Goal: Check status: Check status

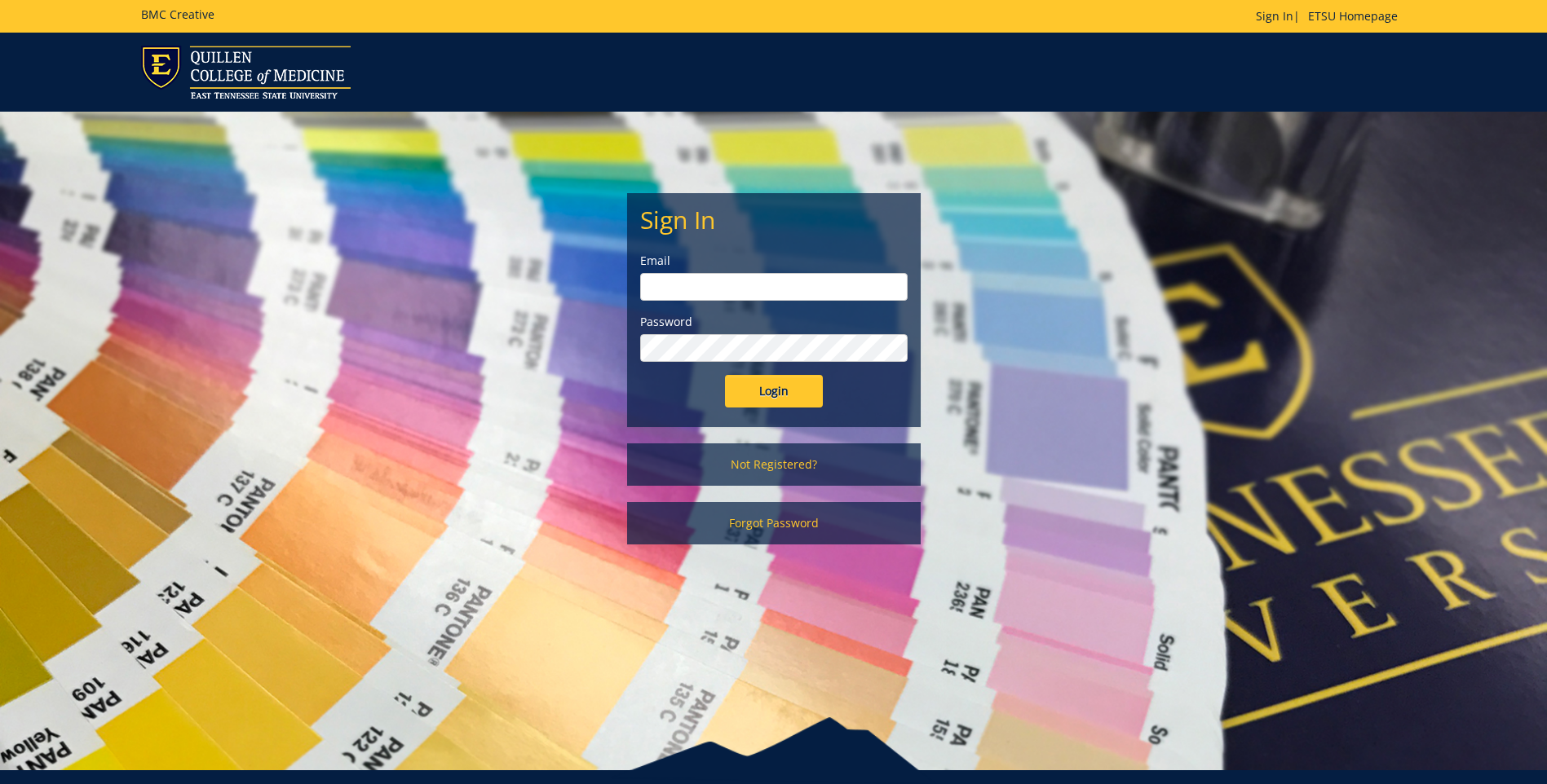
type input "bolingan@etsu.edu"
click at [801, 401] on input "Login" at bounding box center [774, 391] width 98 height 33
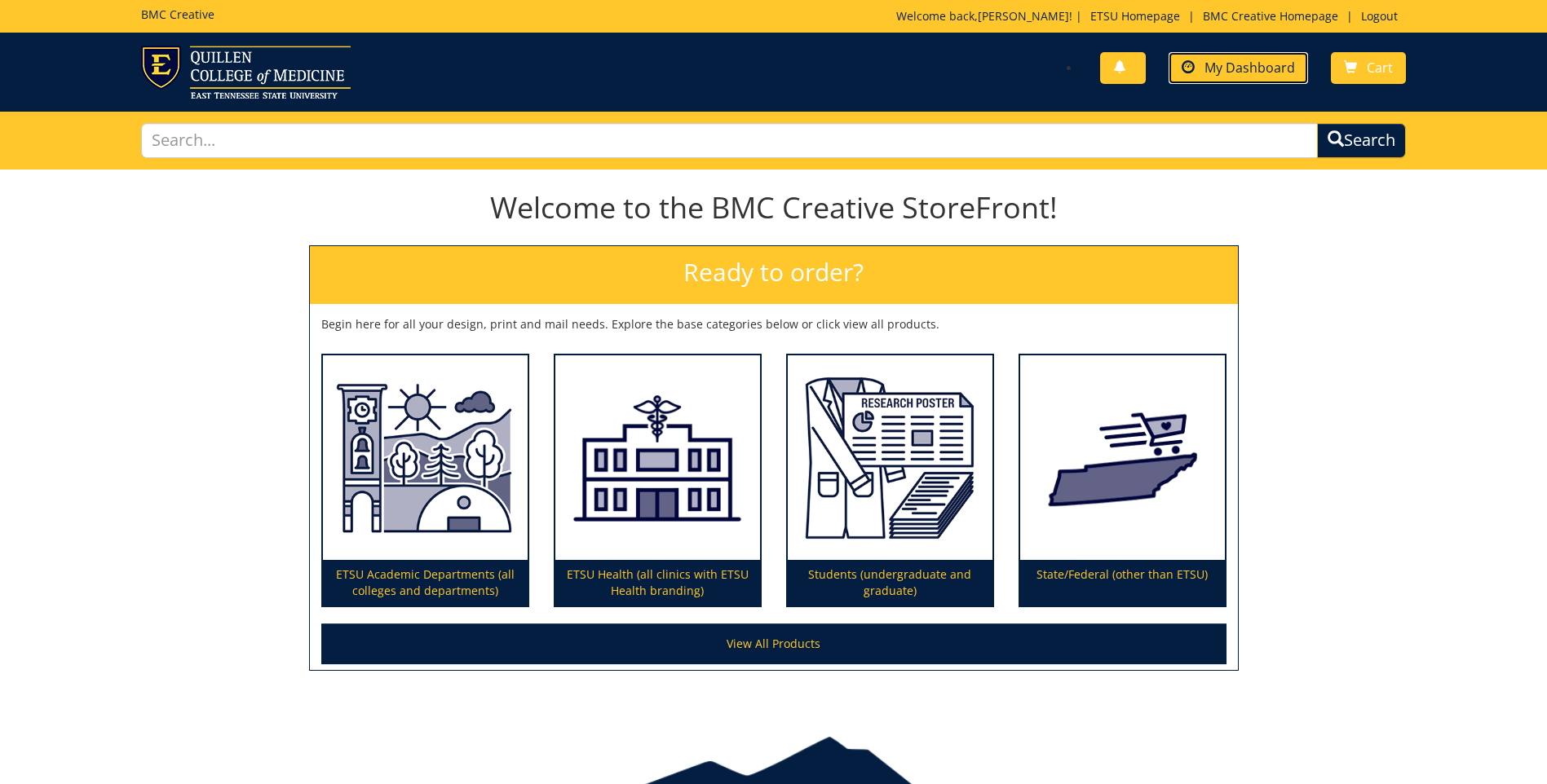
click at [1238, 78] on link "My Dashboard" at bounding box center [1238, 68] width 140 height 32
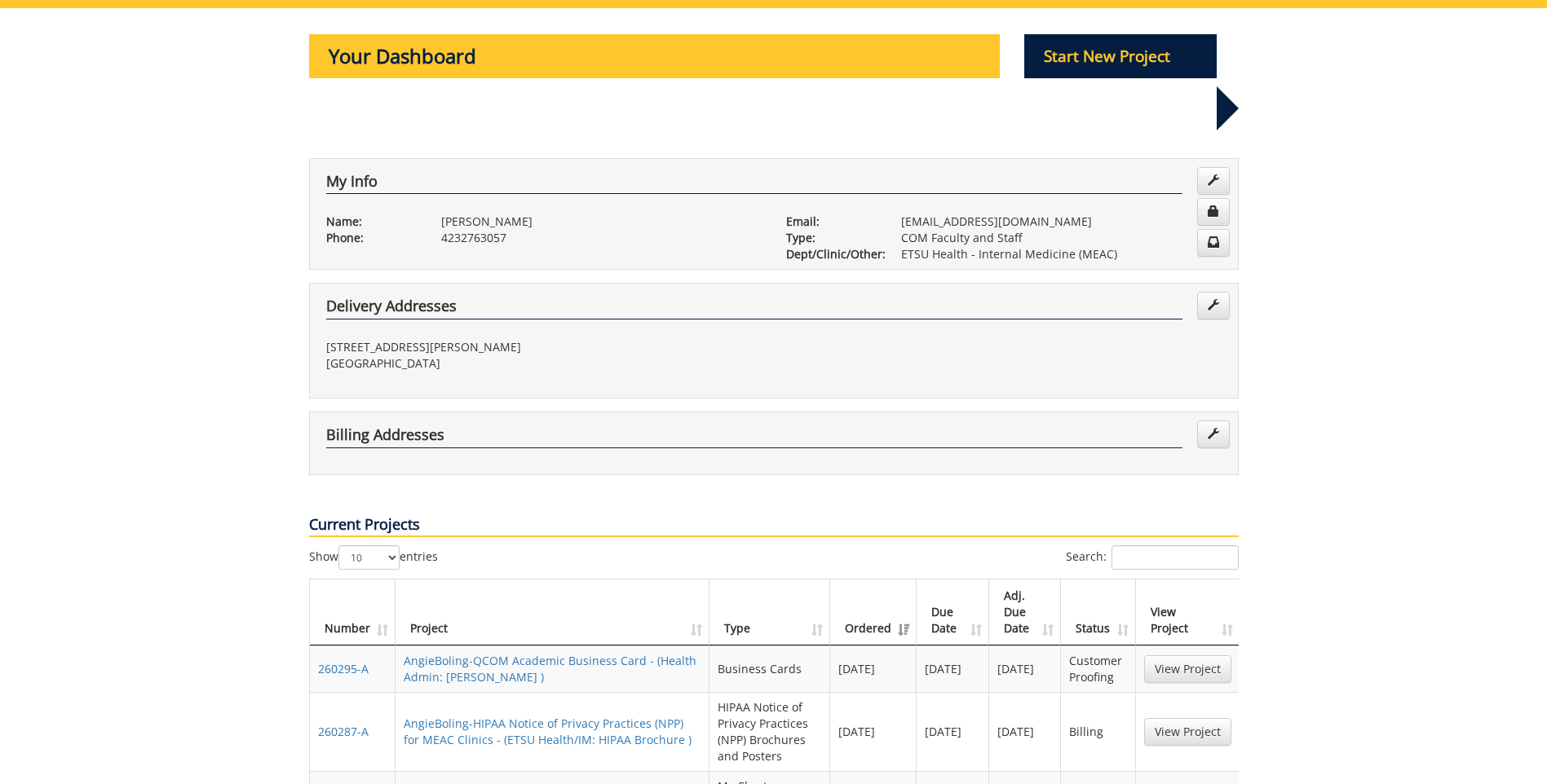
scroll to position [163, 0]
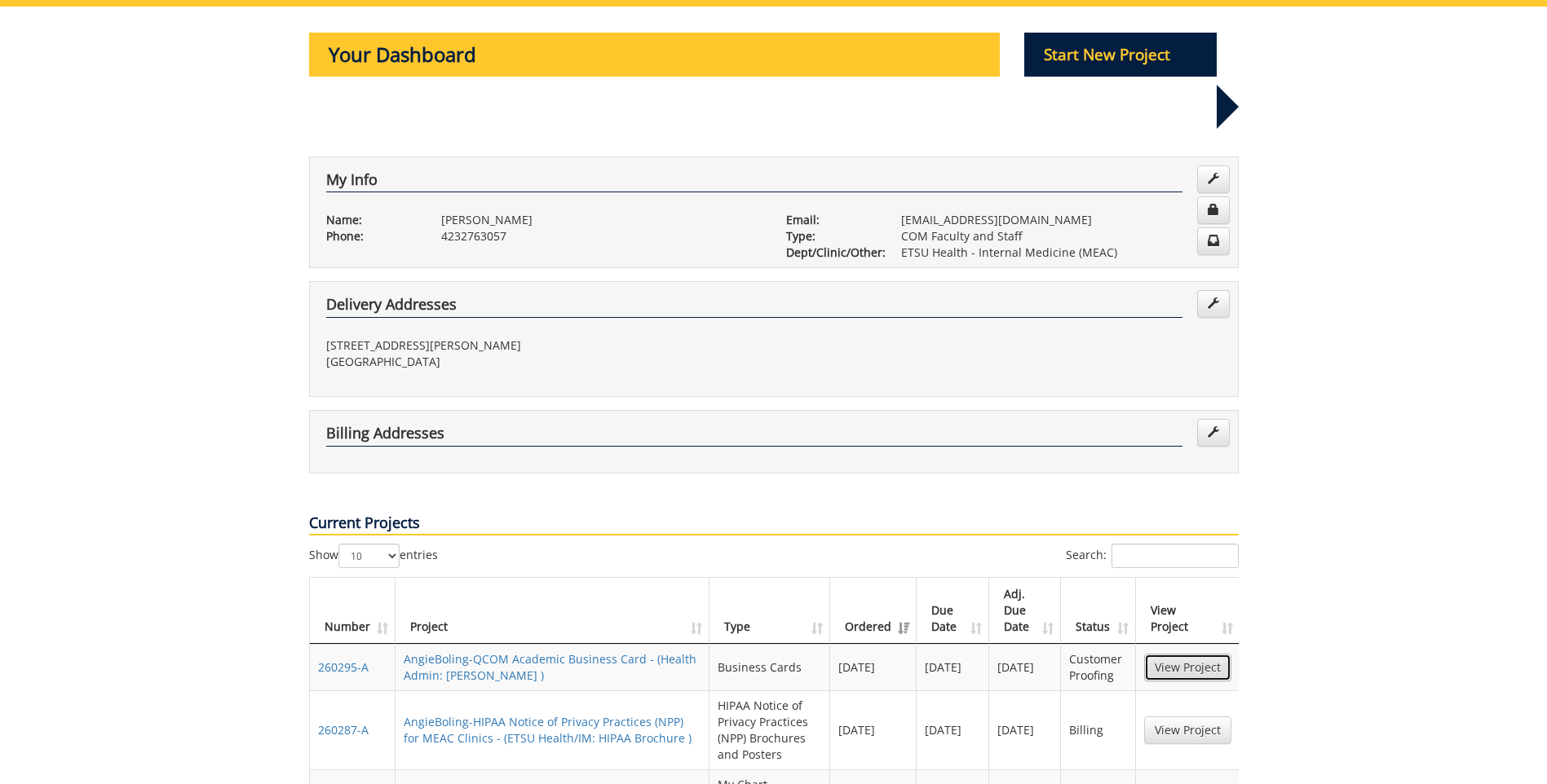
click at [1181, 654] on link "View Project" at bounding box center [1188, 668] width 87 height 28
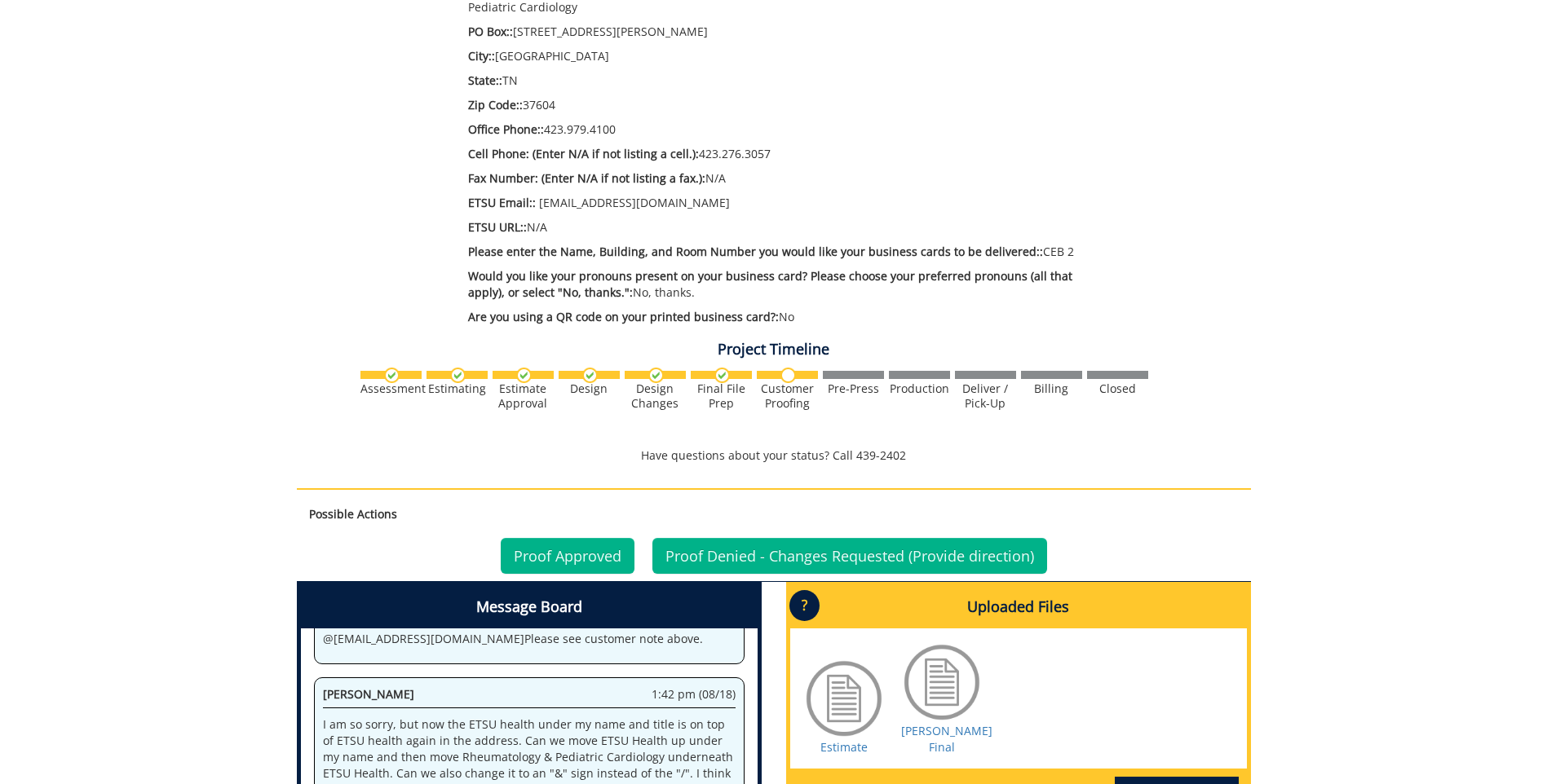
scroll to position [571, 0]
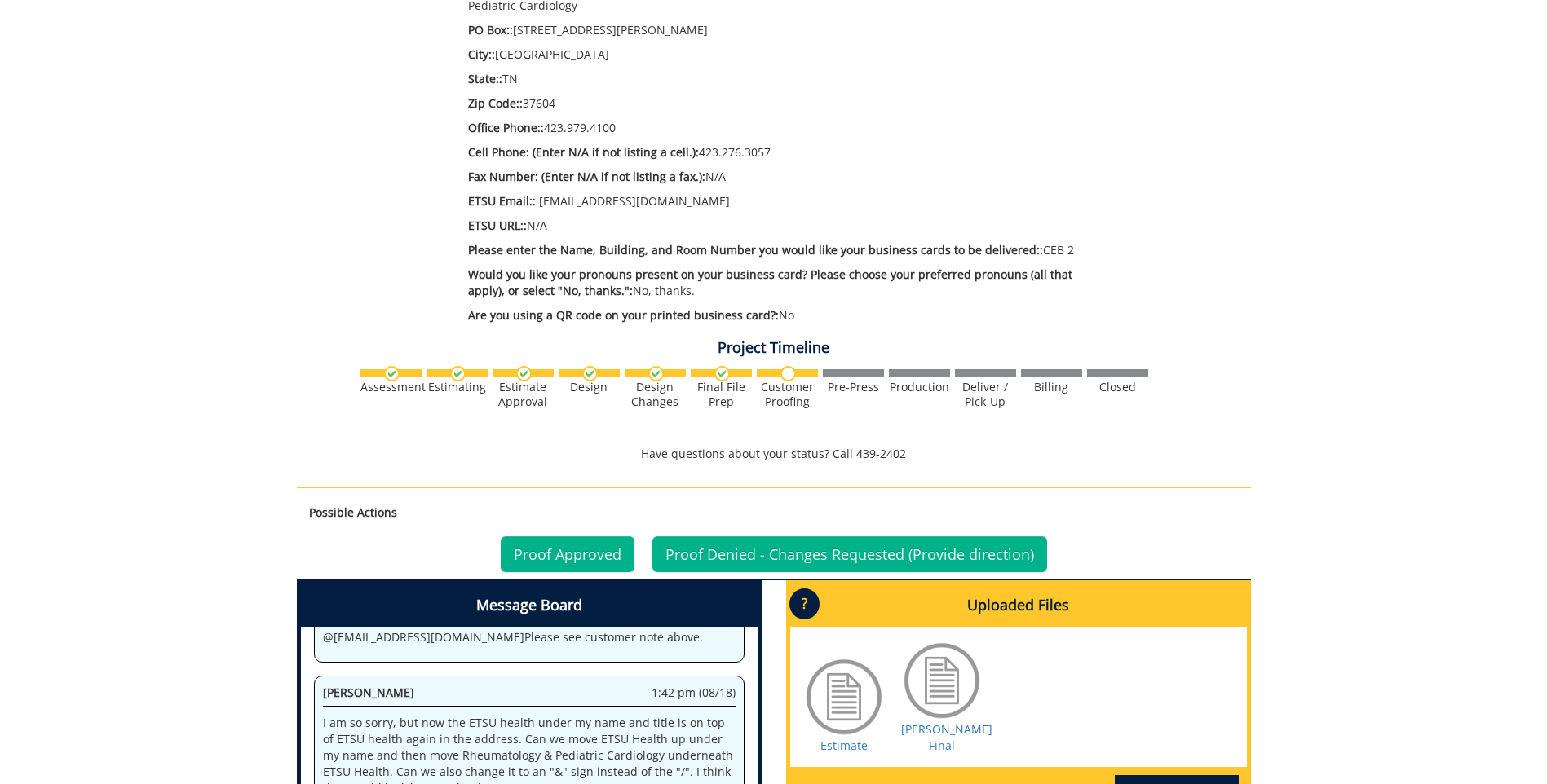
click at [955, 664] on div at bounding box center [942, 681] width 81 height 81
click at [932, 675] on div at bounding box center [942, 681] width 81 height 81
click at [935, 722] on link "Boling BC Final" at bounding box center [947, 737] width 91 height 32
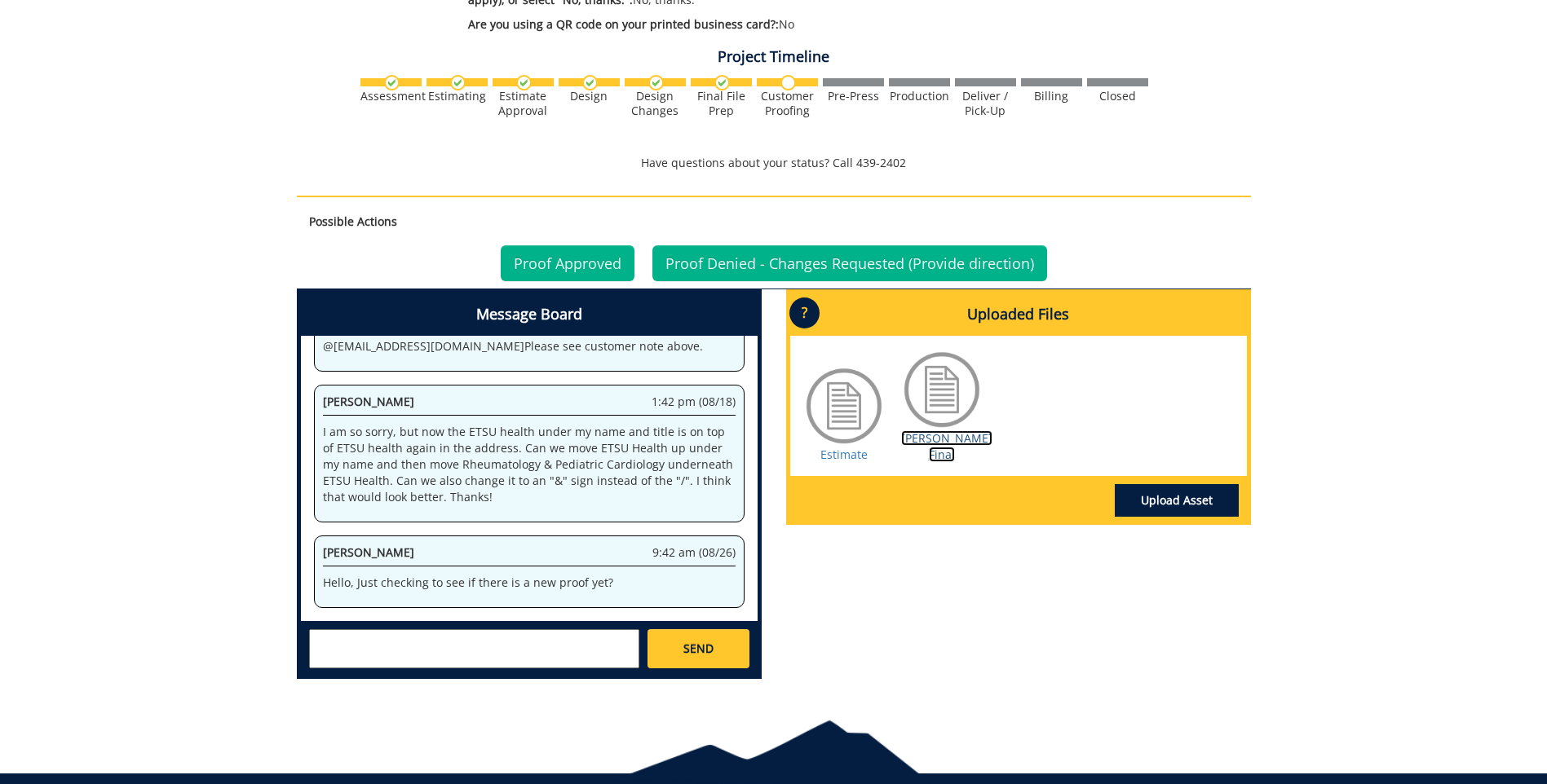
scroll to position [911, 0]
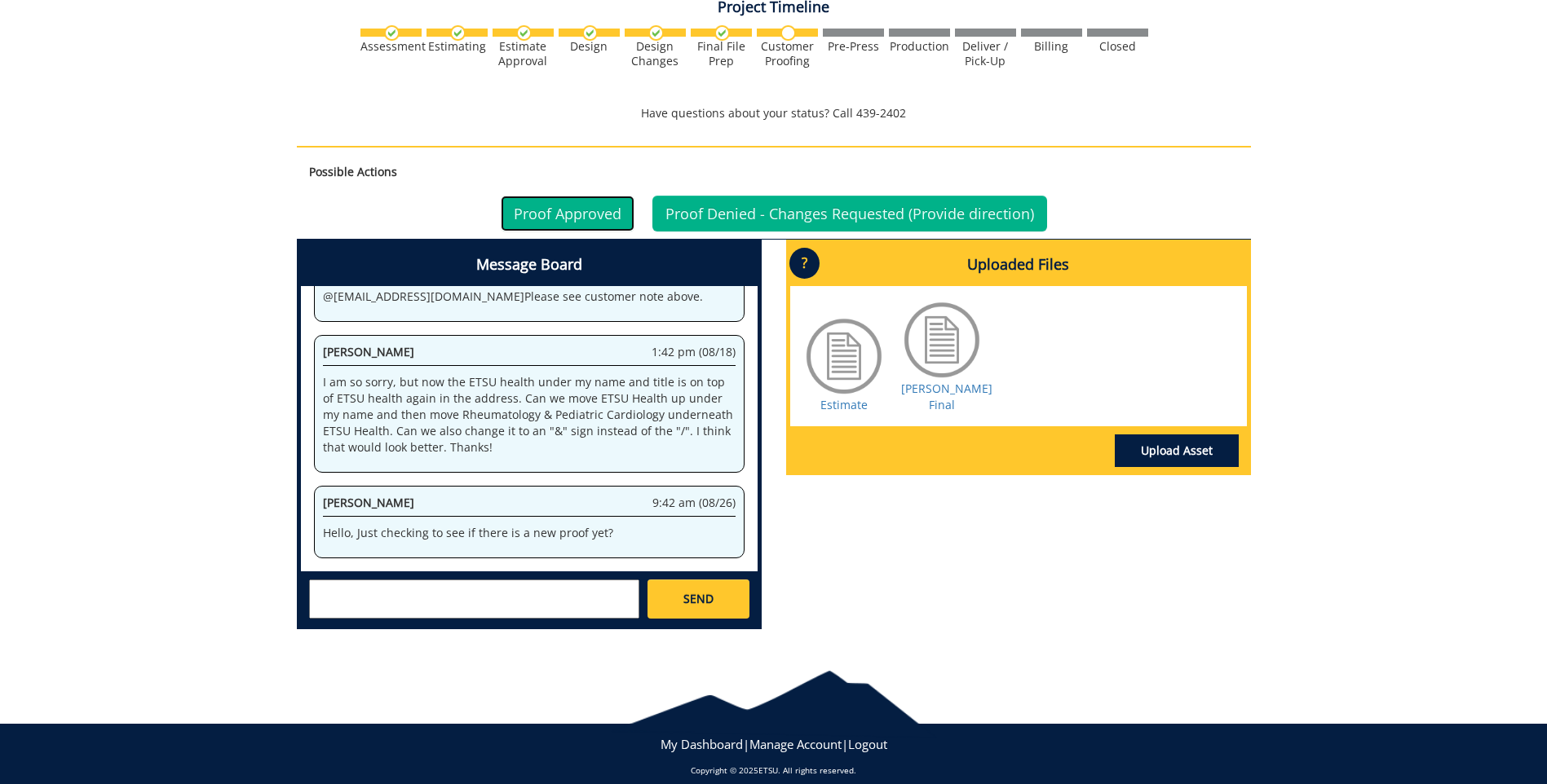
click at [601, 195] on link "Proof Approved" at bounding box center [567, 213] width 134 height 36
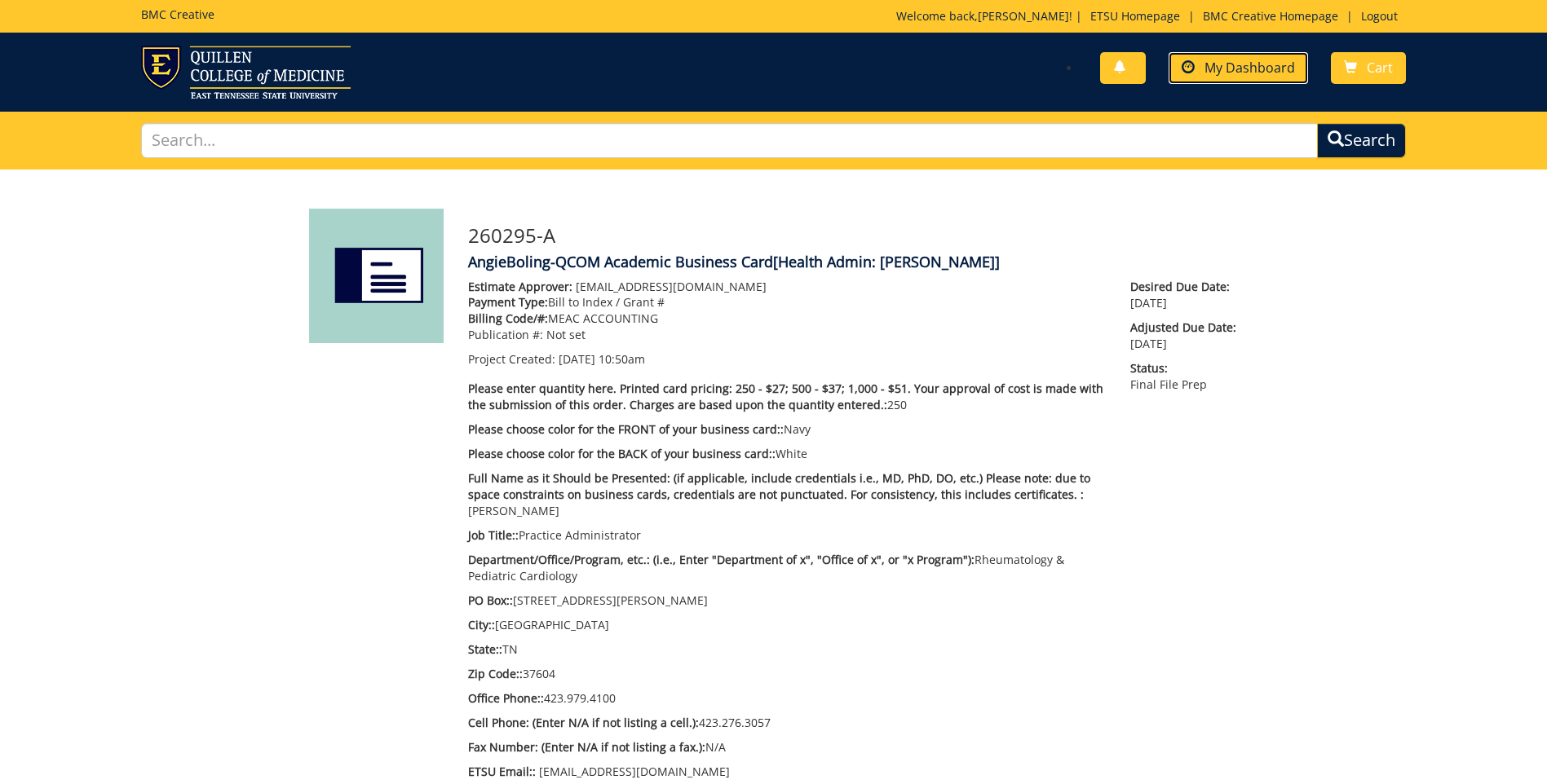
click at [1203, 76] on link "My Dashboard" at bounding box center [1238, 68] width 140 height 32
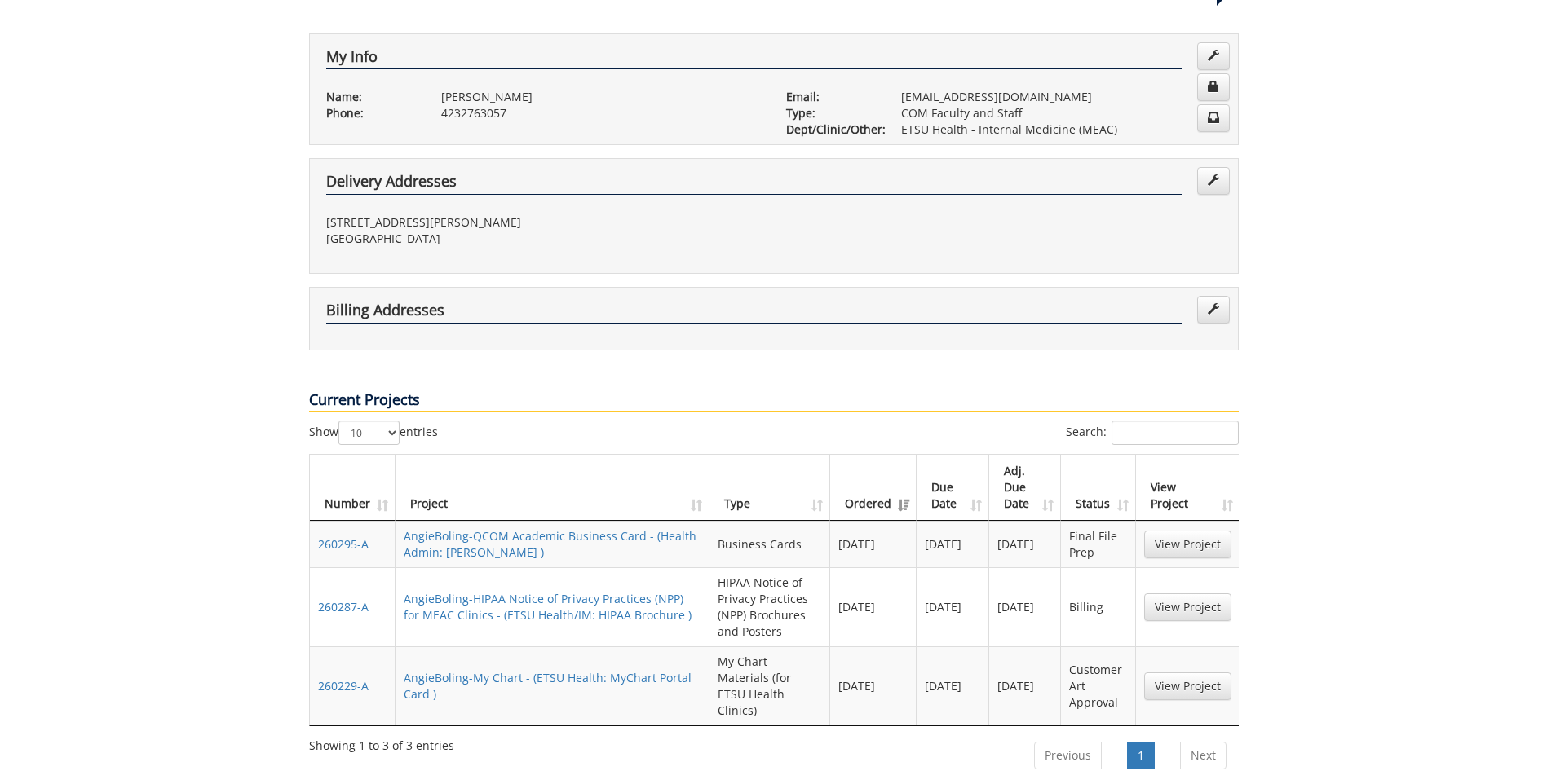
scroll to position [326, 0]
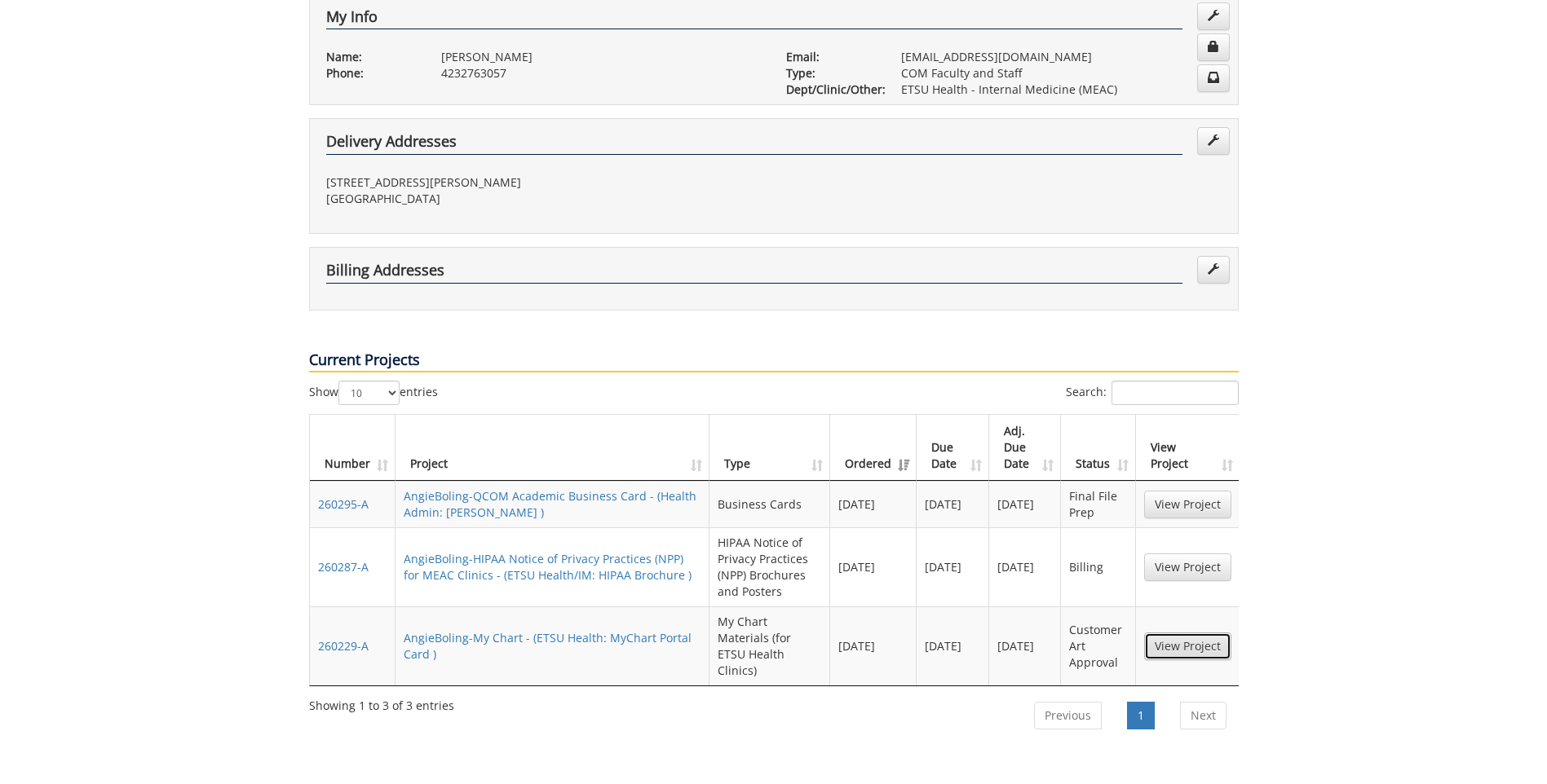
click at [1174, 632] on link "View Project" at bounding box center [1188, 646] width 87 height 28
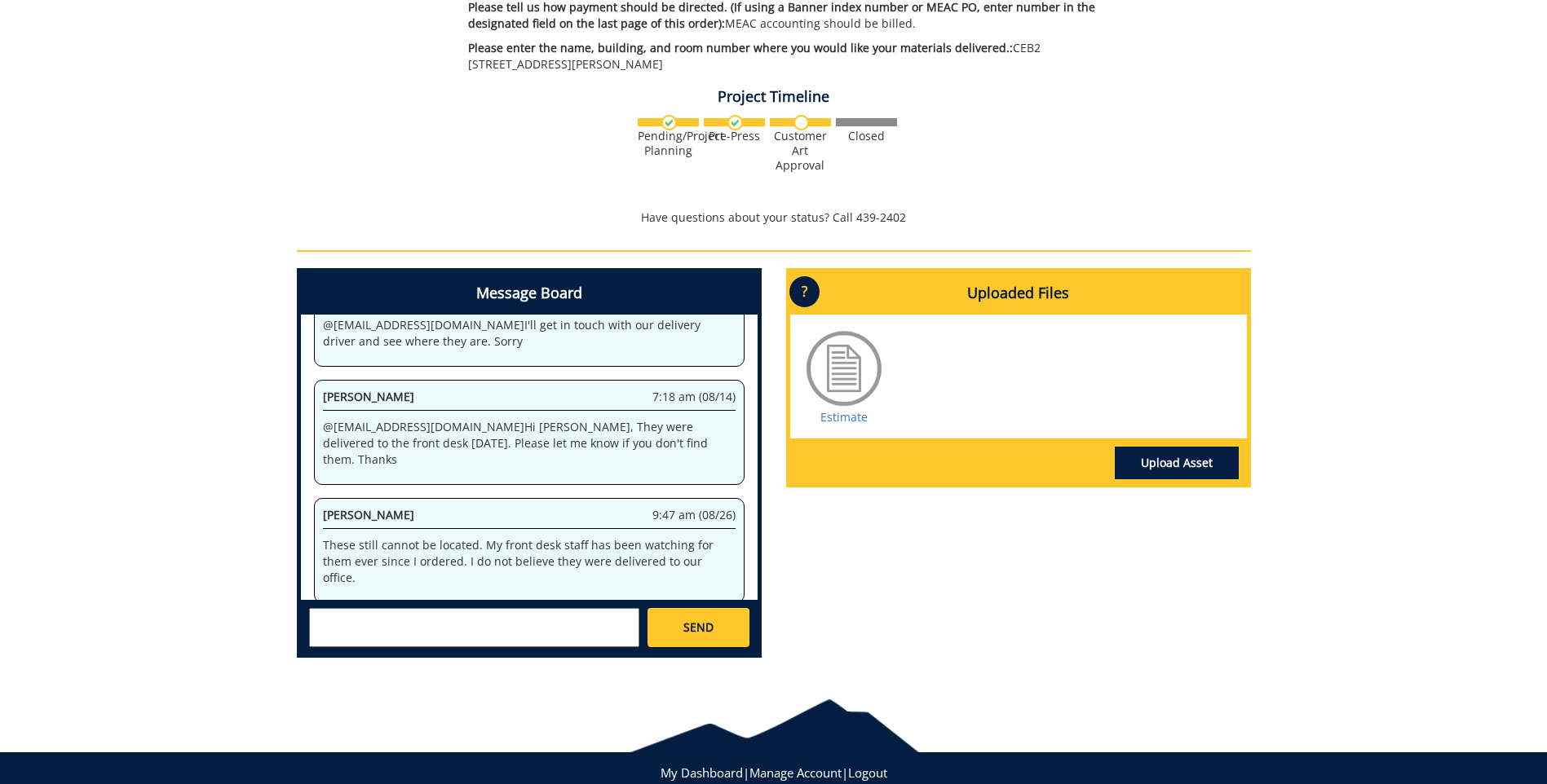
scroll to position [489, 0]
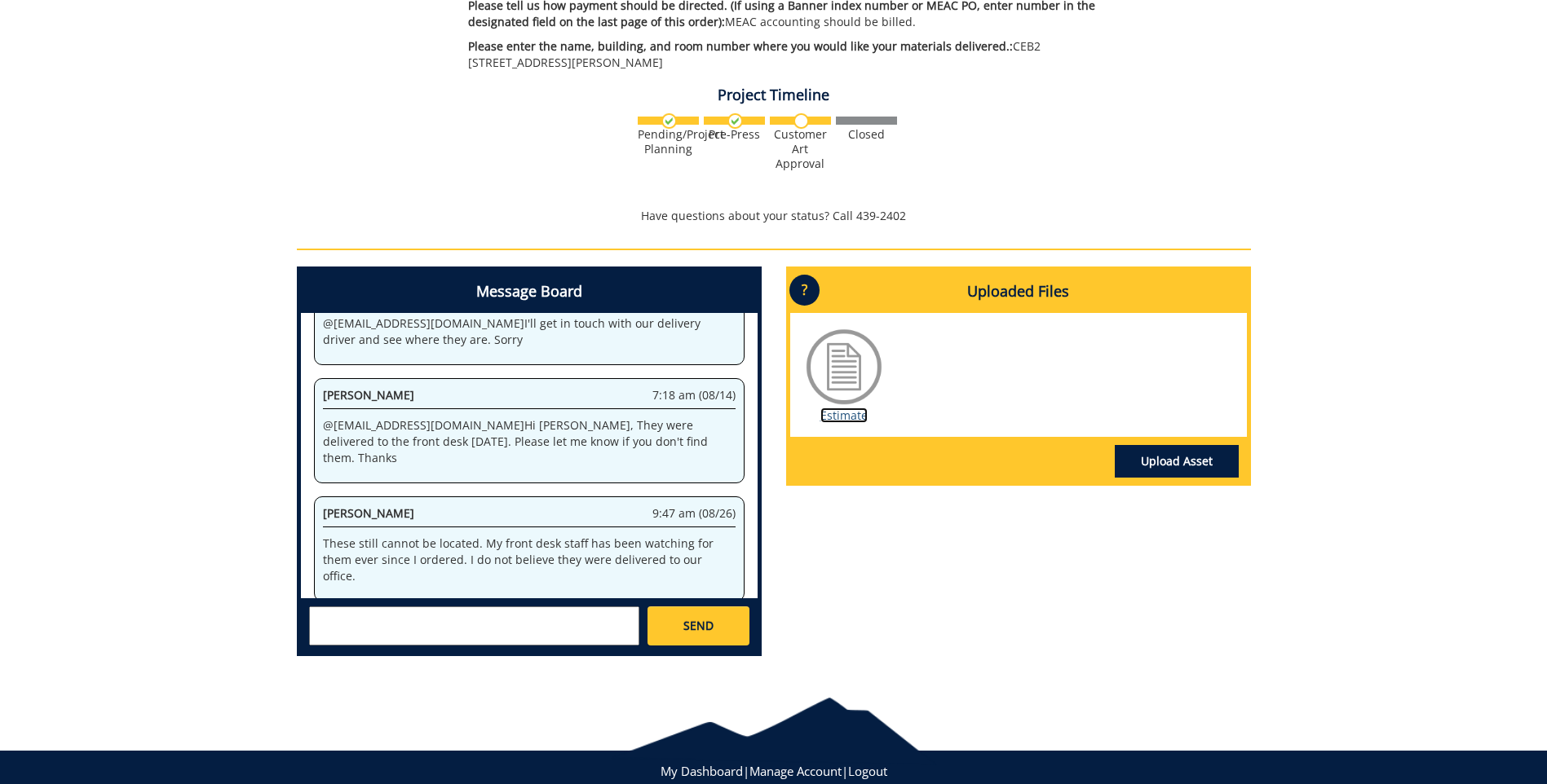
click at [843, 407] on link "Estimate" at bounding box center [844, 415] width 48 height 16
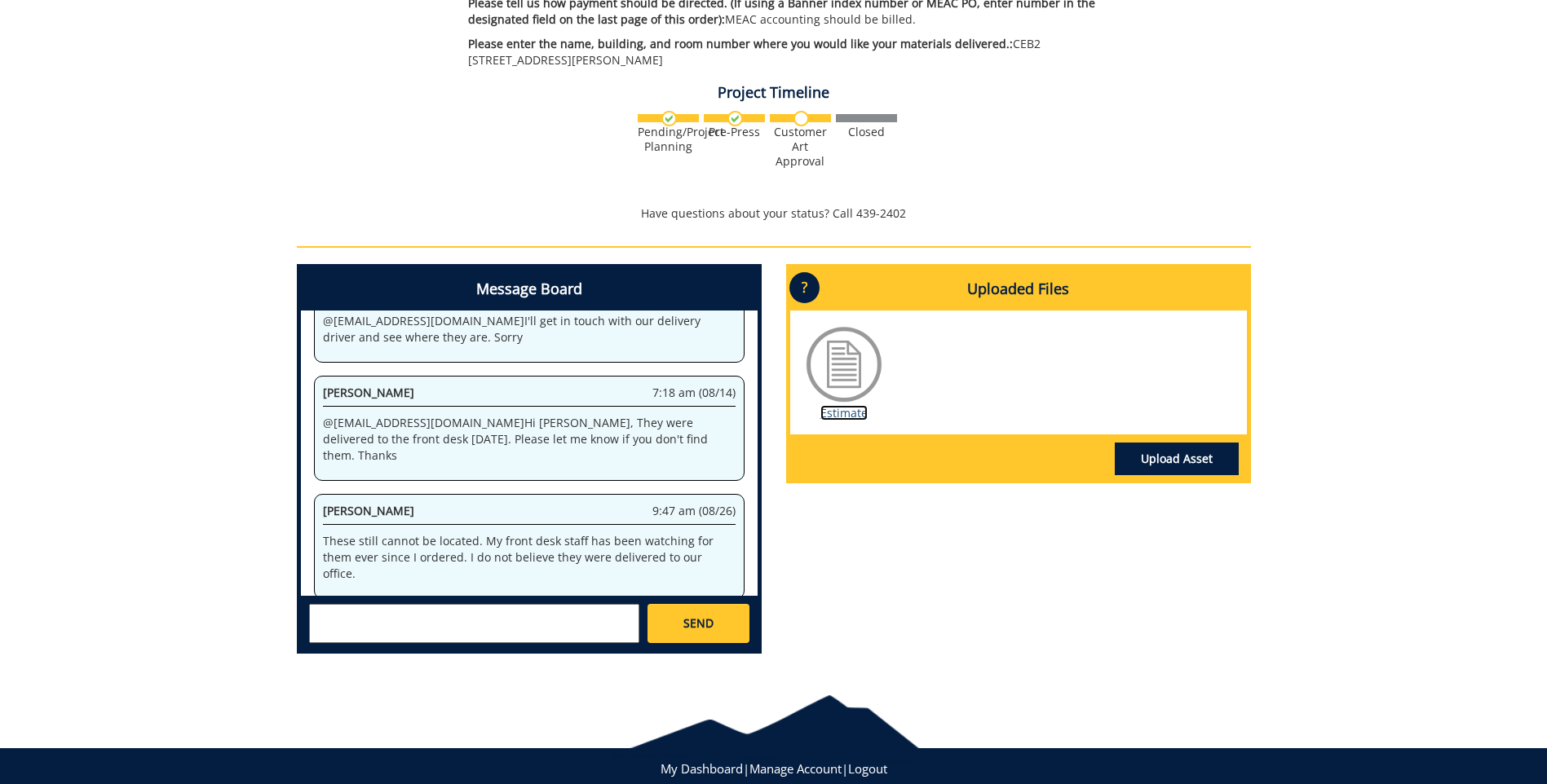
scroll to position [516, 0]
